Goal: Transaction & Acquisition: Purchase product/service

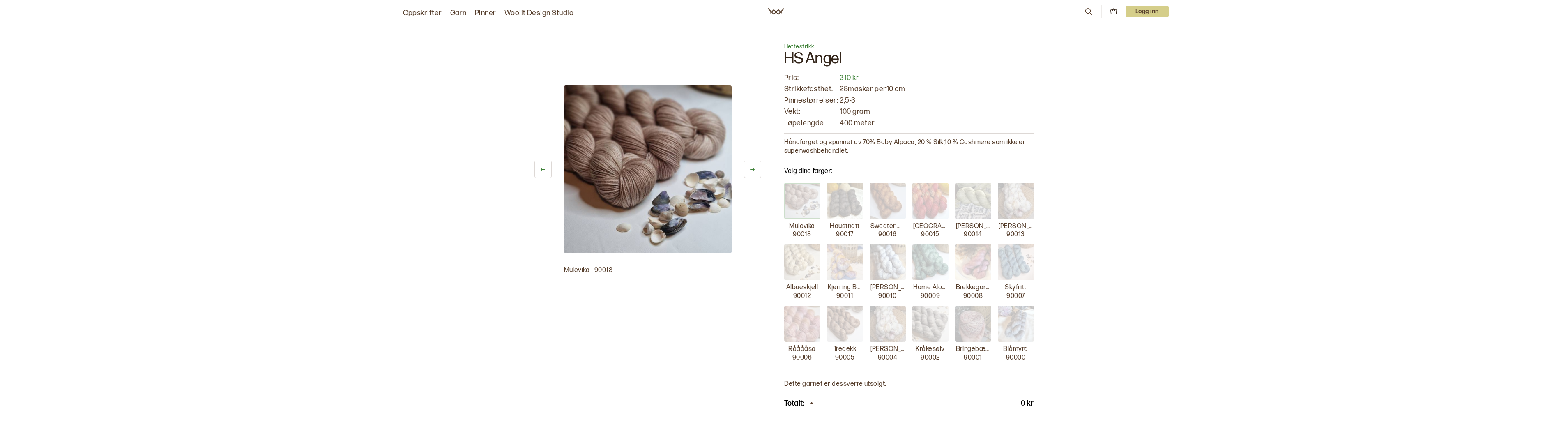
click at [1016, 202] on img at bounding box center [1016, 201] width 36 height 36
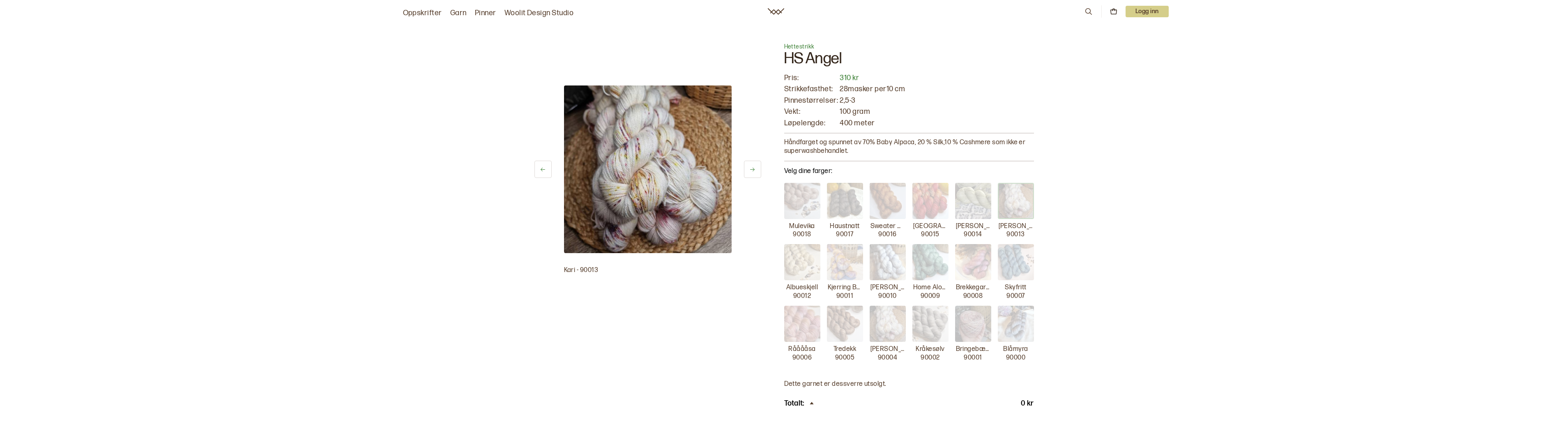
click at [890, 330] on img at bounding box center [888, 324] width 36 height 36
click at [800, 263] on img at bounding box center [803, 262] width 36 height 36
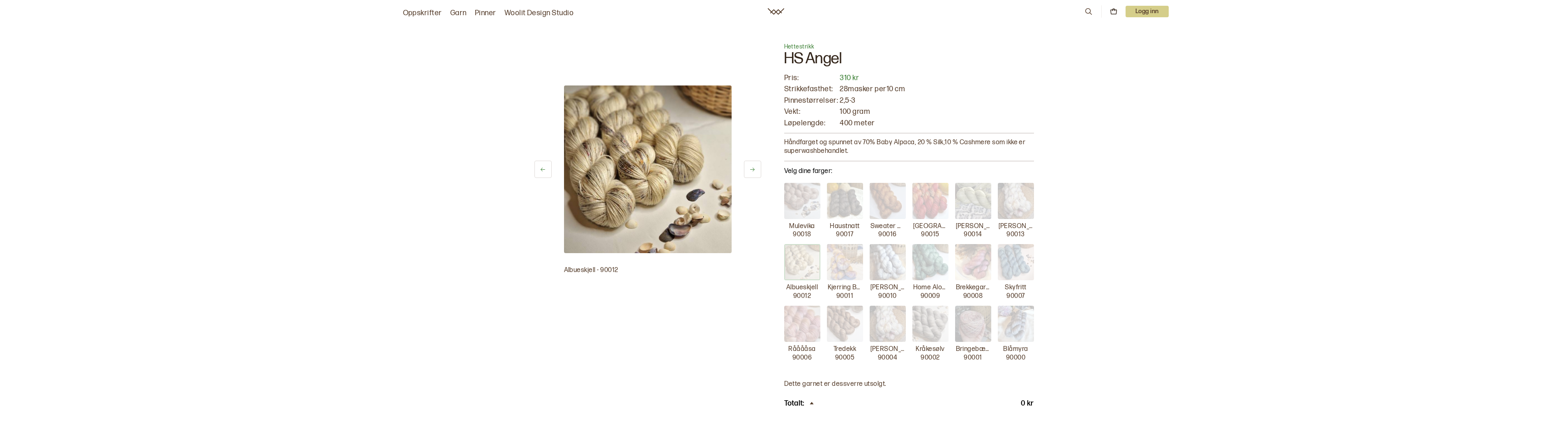
click at [803, 263] on img at bounding box center [803, 262] width 36 height 36
click at [803, 213] on img at bounding box center [803, 201] width 36 height 36
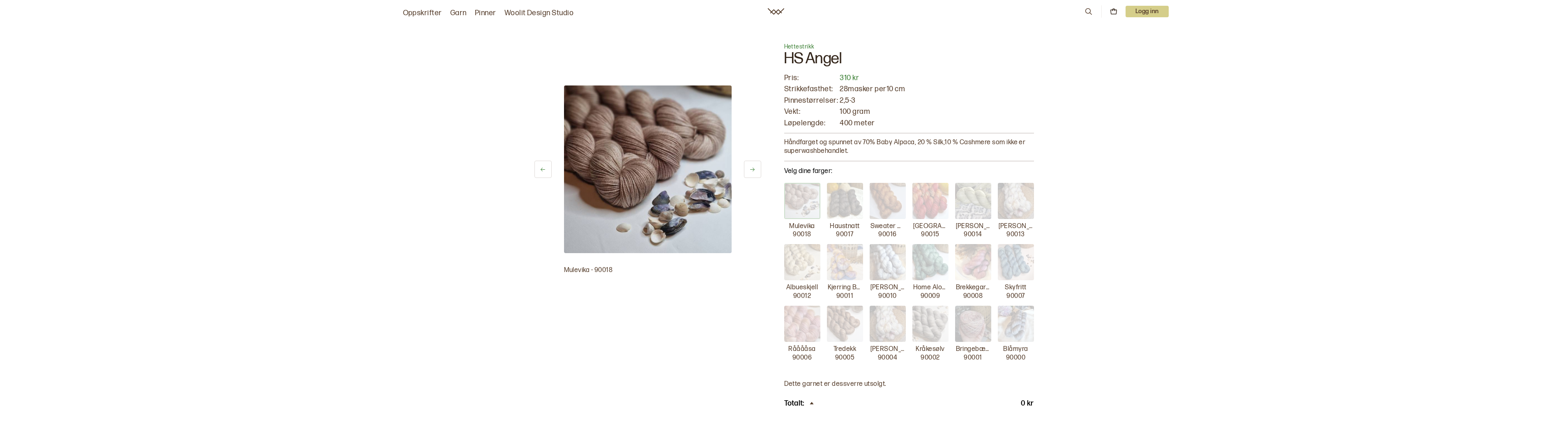
click at [837, 213] on img at bounding box center [845, 201] width 36 height 36
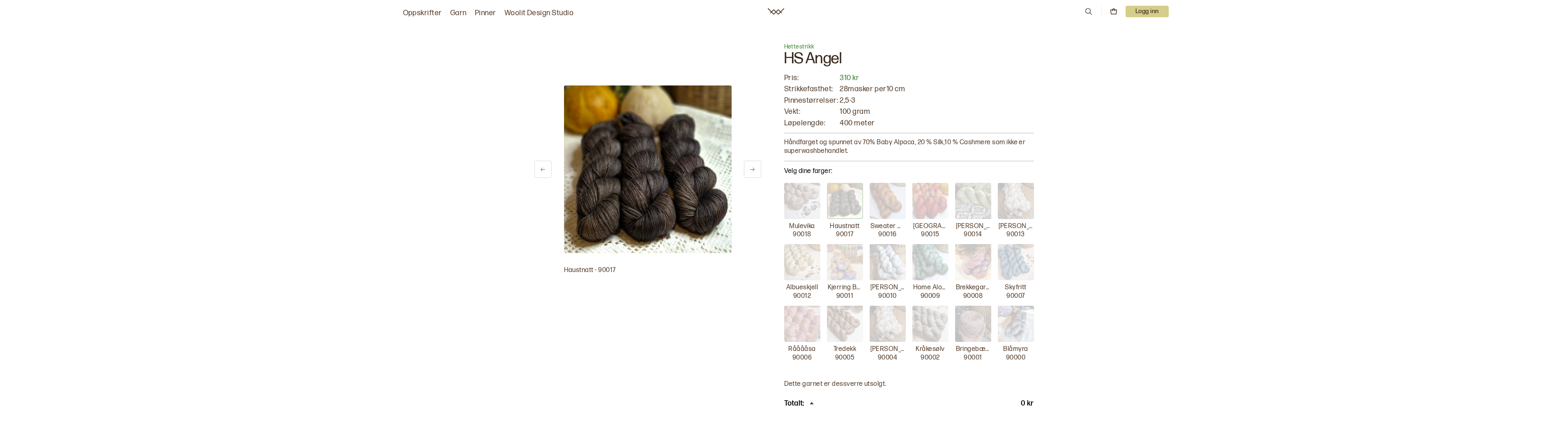
click at [868, 208] on div "Mulevika [GEOGRAPHIC_DATA] Sweater Weather [GEOGRAPHIC_DATA] Kjerring Bråte 900…" at bounding box center [909, 272] width 250 height 179
click at [893, 208] on img at bounding box center [888, 201] width 36 height 36
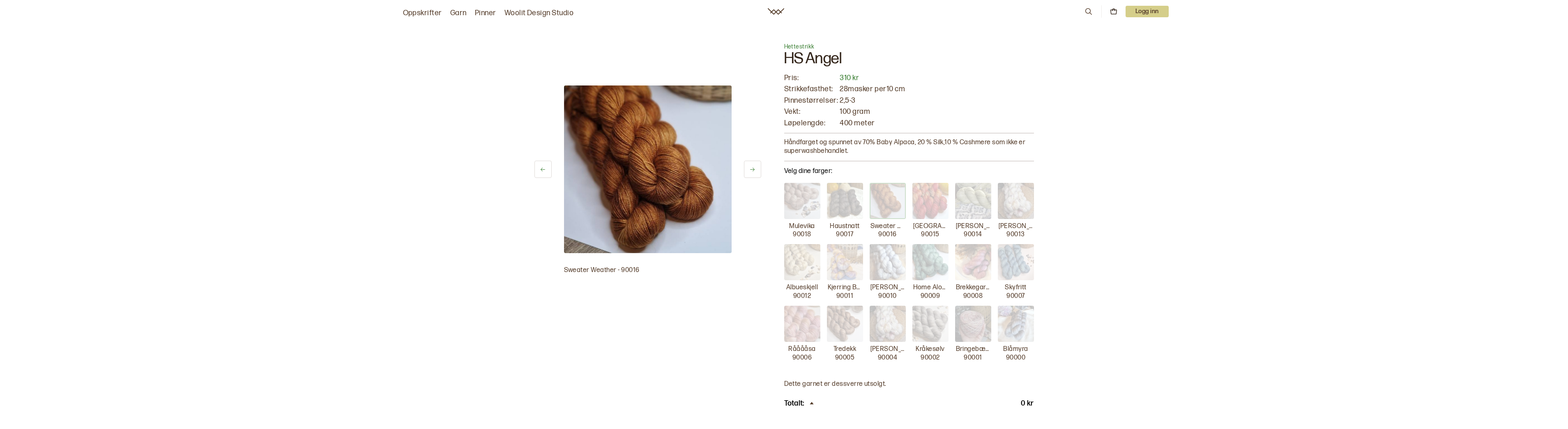
click at [927, 208] on img at bounding box center [931, 201] width 36 height 36
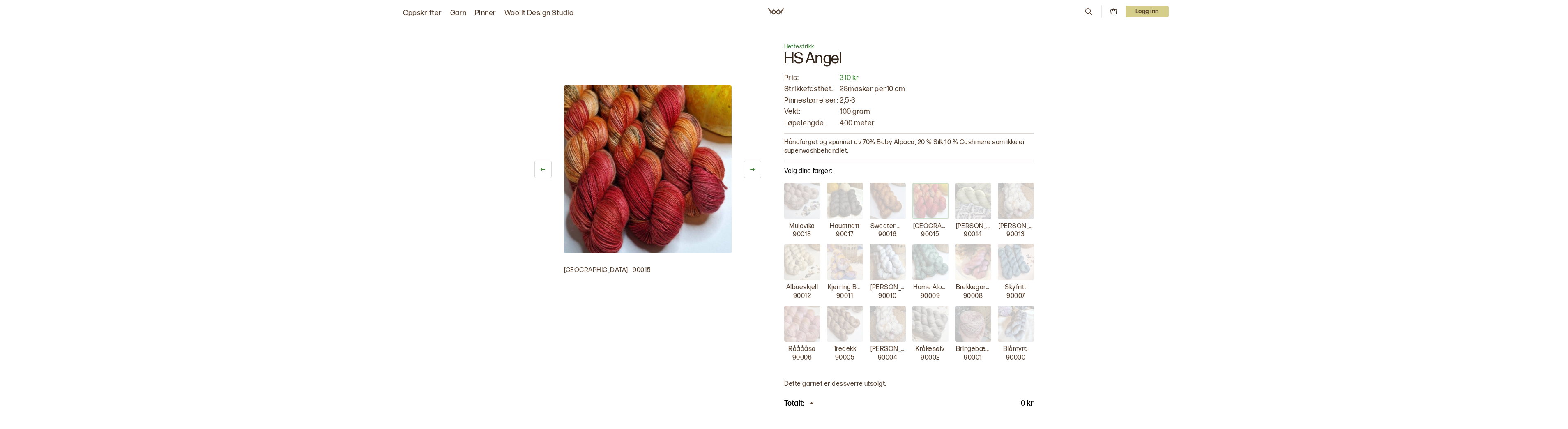
click at [1002, 207] on img at bounding box center [1016, 201] width 36 height 36
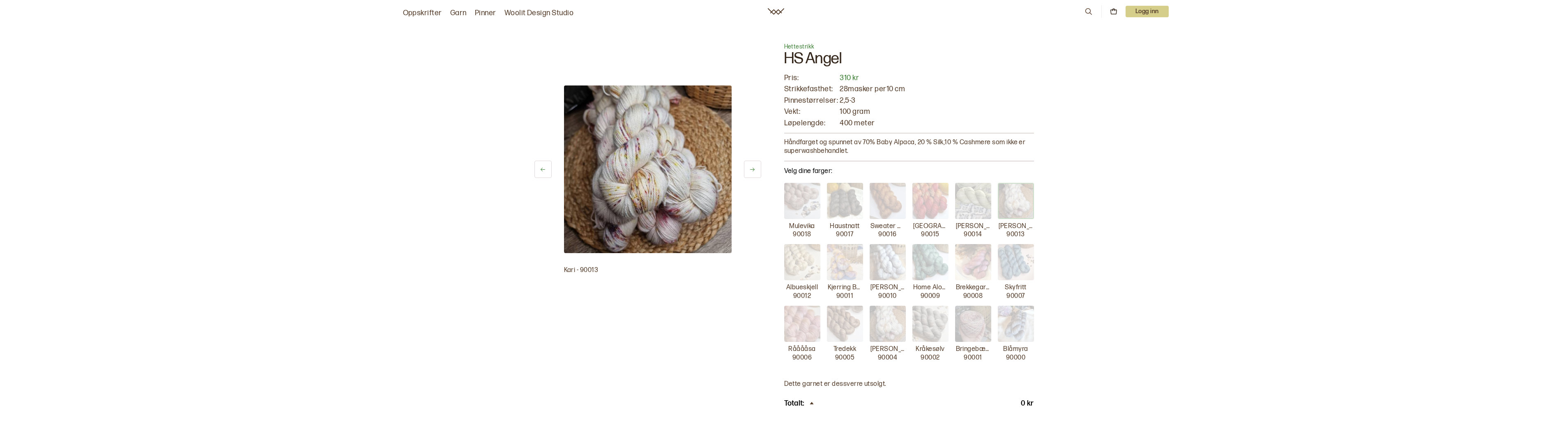
click at [1006, 268] on img at bounding box center [1016, 262] width 36 height 36
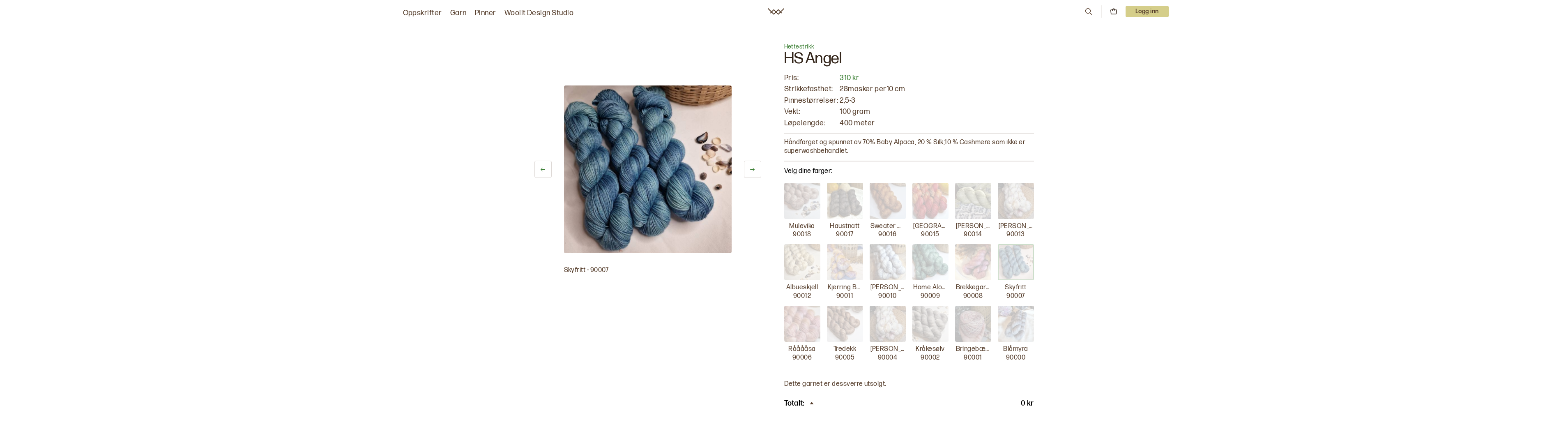
click at [1012, 317] on img at bounding box center [1016, 324] width 36 height 36
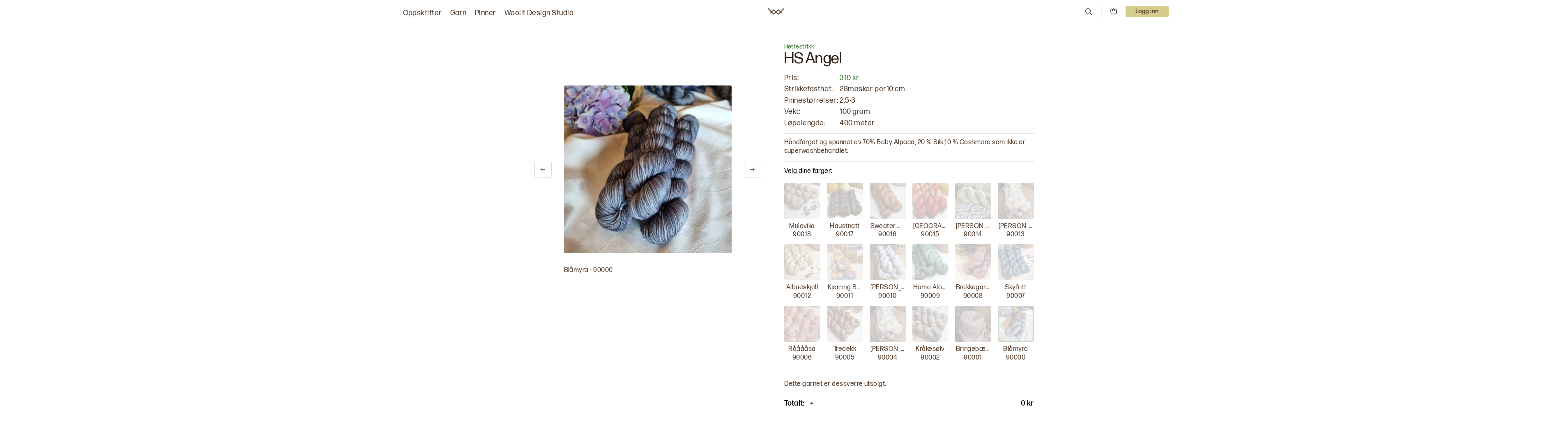
click at [978, 322] on img at bounding box center [973, 324] width 36 height 36
